Goal: Transaction & Acquisition: Purchase product/service

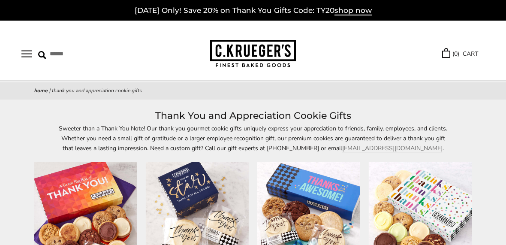
click at [46, 58] on input "Search" at bounding box center [85, 53] width 95 height 13
type input "**********"
click at [178, 56] on input "******" at bounding box center [172, 53] width 23 height 12
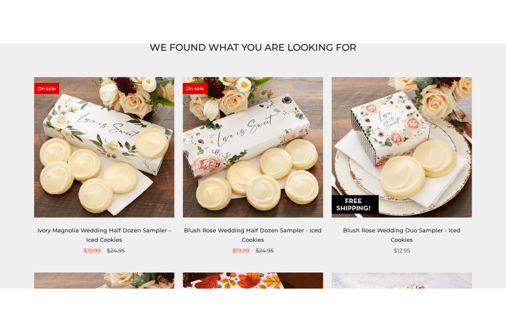
scroll to position [126, 0]
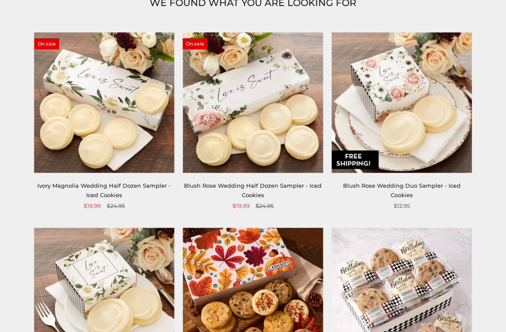
click at [118, 142] on img at bounding box center [104, 102] width 140 height 140
click at [112, 134] on img at bounding box center [104, 102] width 140 height 140
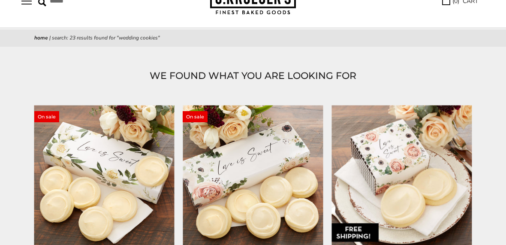
scroll to position [52, 0]
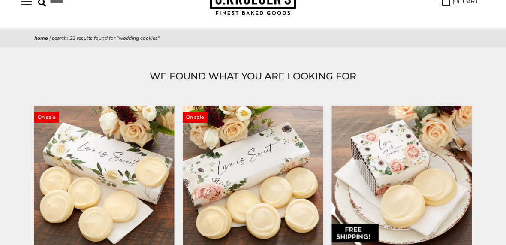
click at [238, 124] on img at bounding box center [253, 176] width 140 height 140
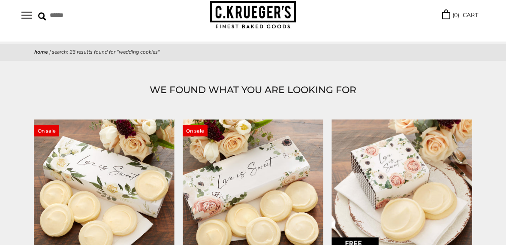
scroll to position [0, 0]
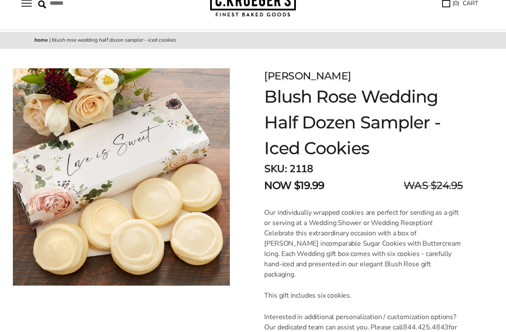
scroll to position [51, 0]
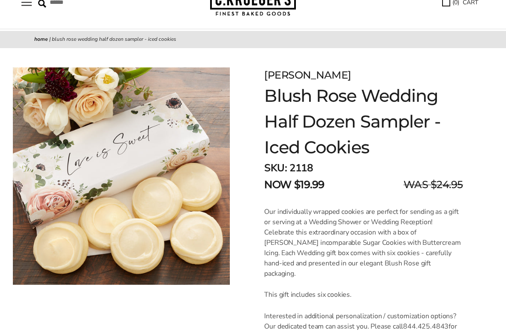
click at [199, 229] on img at bounding box center [121, 176] width 217 height 217
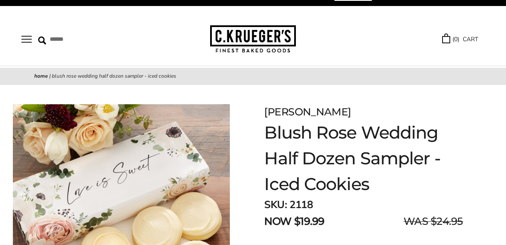
scroll to position [0, 0]
